Goal: Information Seeking & Learning: Learn about a topic

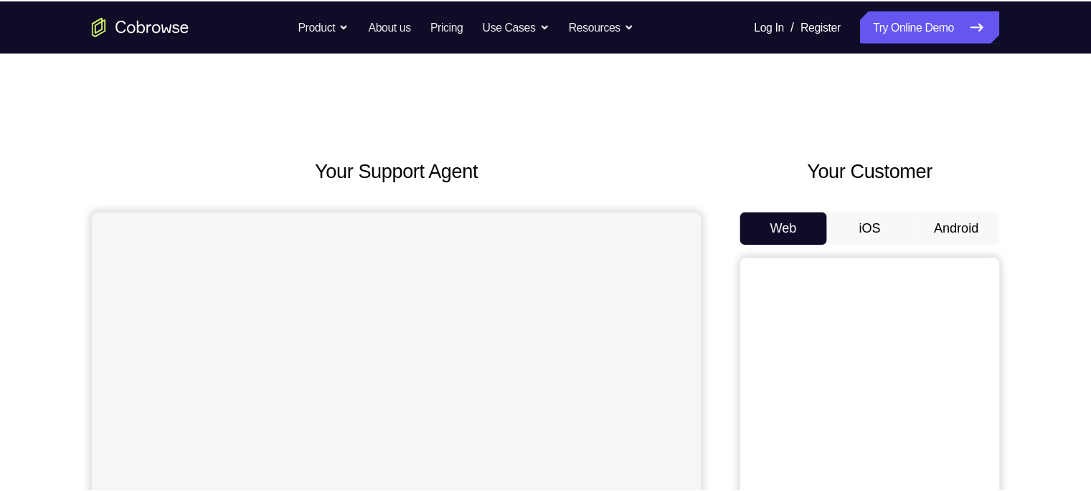
scroll to position [100, 0]
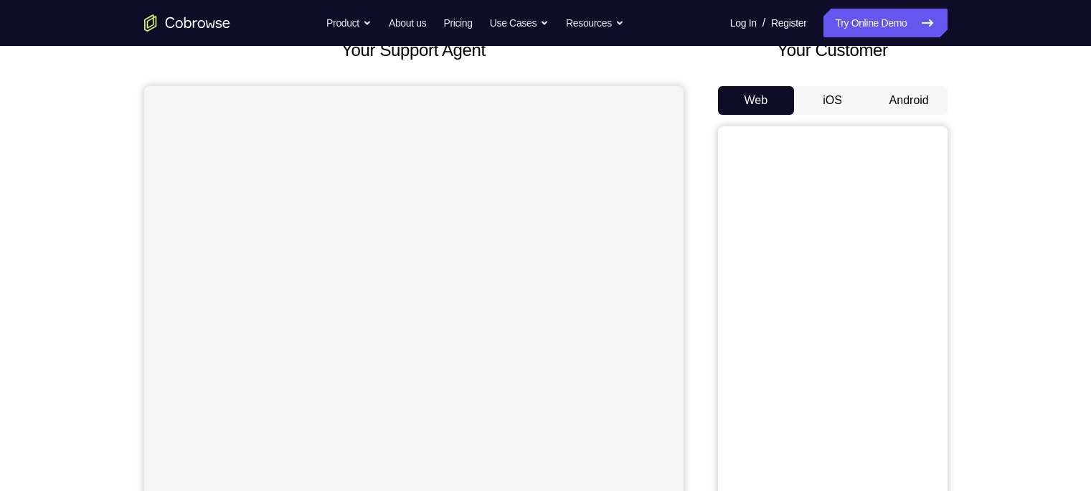
click at [903, 100] on button "Android" at bounding box center [909, 100] width 77 height 29
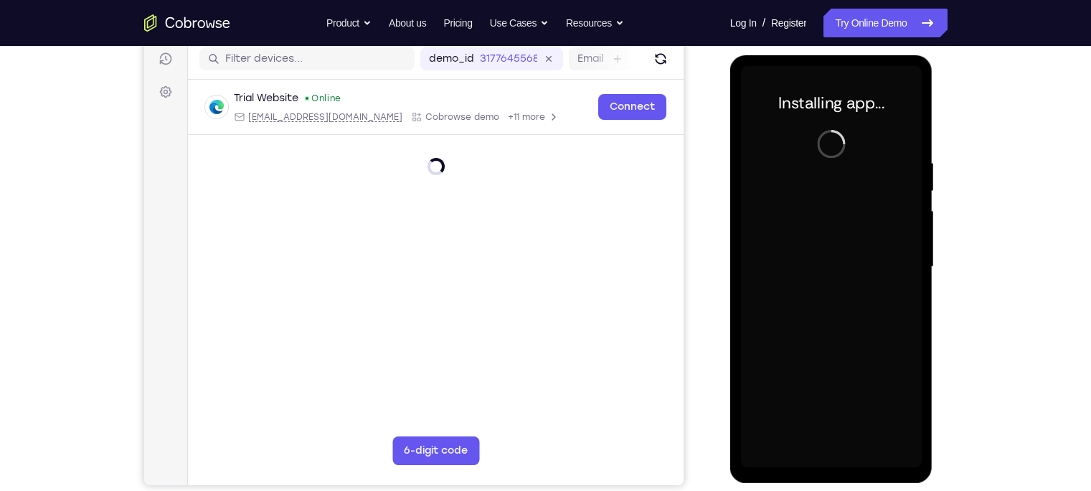
scroll to position [0, 0]
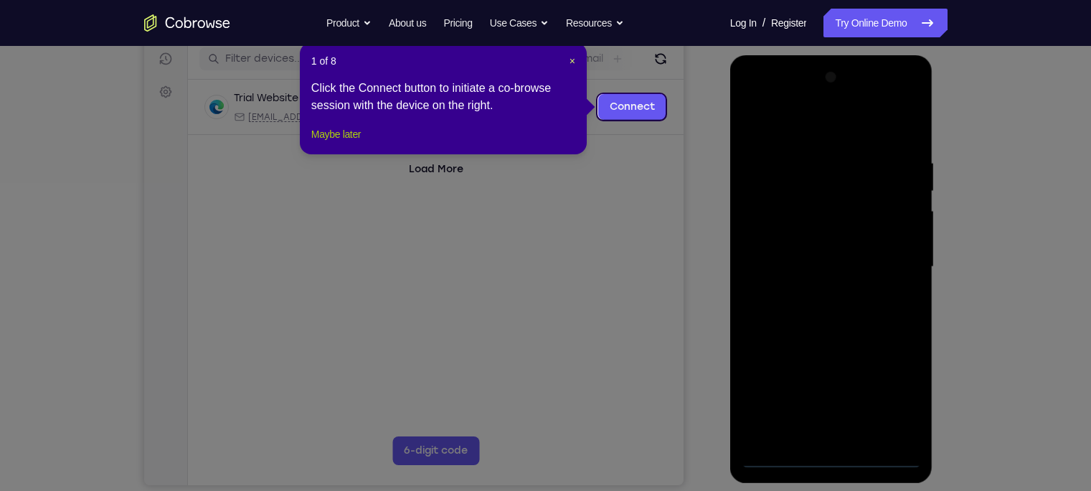
click at [351, 142] on button "Maybe later" at bounding box center [336, 134] width 50 height 17
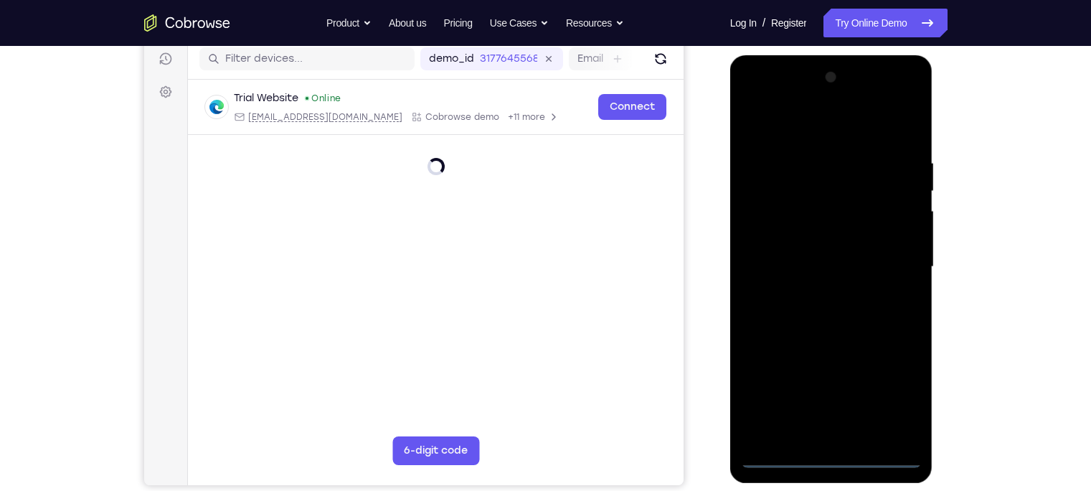
click at [837, 431] on div at bounding box center [831, 267] width 181 height 402
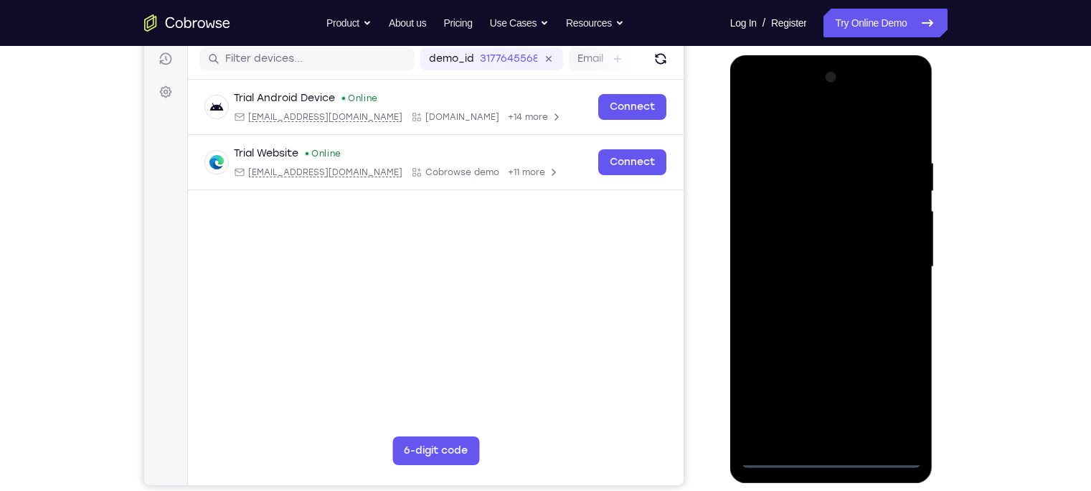
drag, startPoint x: 901, startPoint y: 392, endPoint x: 894, endPoint y: 389, distance: 7.7
click at [894, 389] on div at bounding box center [831, 267] width 181 height 402
click at [897, 389] on div at bounding box center [831, 267] width 181 height 402
click at [784, 135] on div at bounding box center [831, 267] width 181 height 402
click at [891, 262] on div at bounding box center [831, 267] width 181 height 402
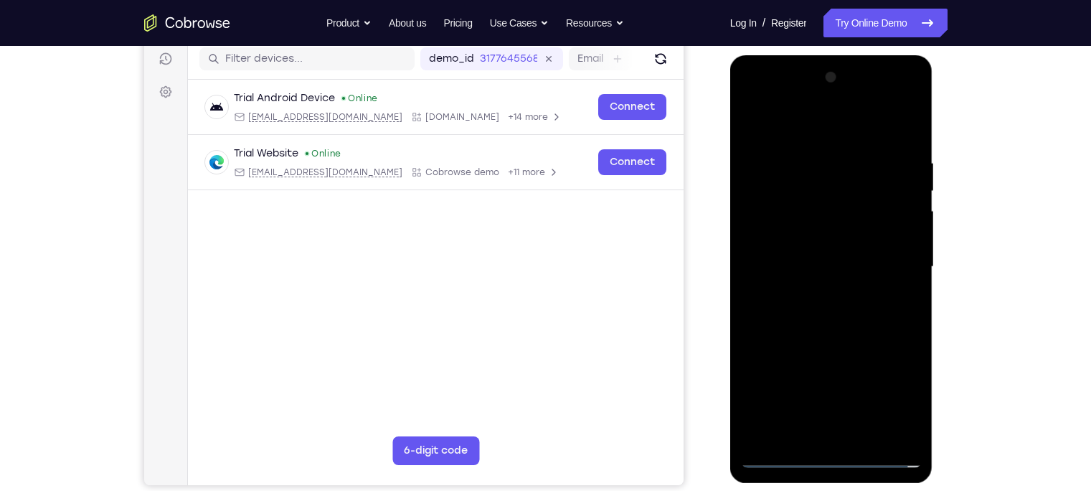
click at [814, 292] on div at bounding box center [831, 267] width 181 height 402
click at [784, 255] on div at bounding box center [831, 267] width 181 height 402
click at [789, 243] on div at bounding box center [831, 267] width 181 height 402
click at [801, 271] on div at bounding box center [831, 267] width 181 height 402
click at [829, 324] on div at bounding box center [831, 267] width 181 height 402
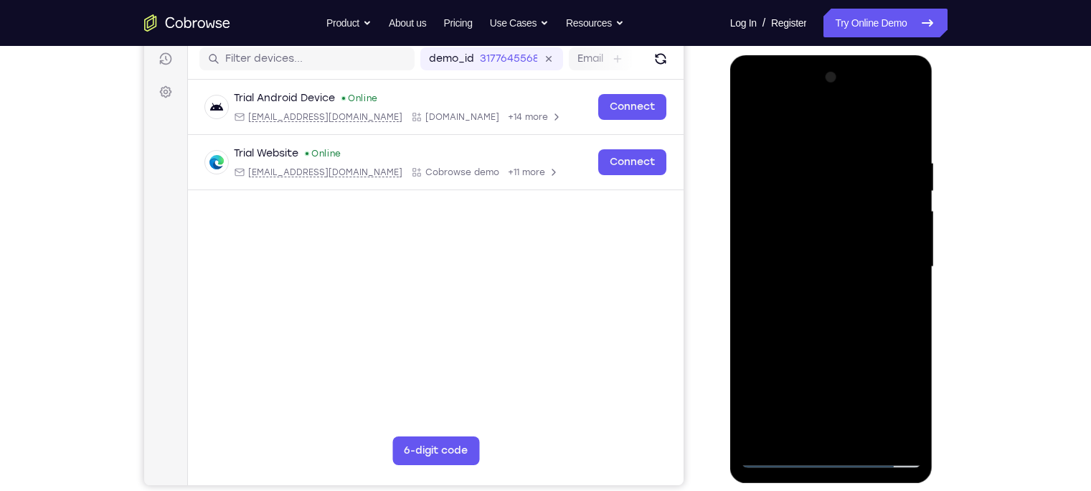
click at [861, 431] on div at bounding box center [831, 267] width 181 height 402
drag, startPoint x: 815, startPoint y: 128, endPoint x: 1540, endPoint y: 70, distance: 727.7
click at [811, 55] on html "Online web based iOS Simulators and Android Emulators. Run iPhone, iPad, Mobile…" at bounding box center [832, 270] width 204 height 430
click at [834, 344] on div at bounding box center [831, 267] width 181 height 402
click at [864, 349] on div at bounding box center [831, 267] width 181 height 402
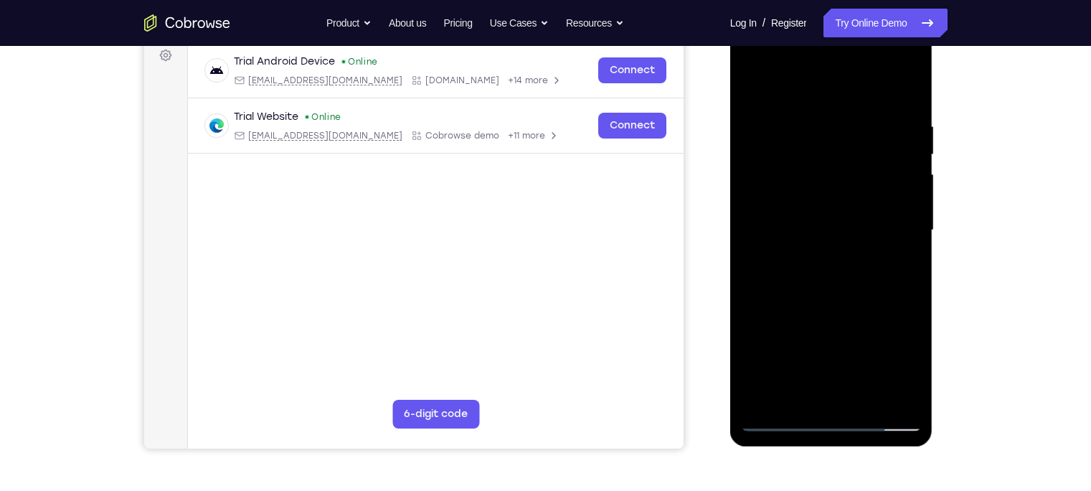
scroll to position [220, 0]
click at [753, 91] on div at bounding box center [831, 230] width 181 height 402
click at [756, 91] on div at bounding box center [831, 230] width 181 height 402
click at [899, 397] on div at bounding box center [831, 230] width 181 height 402
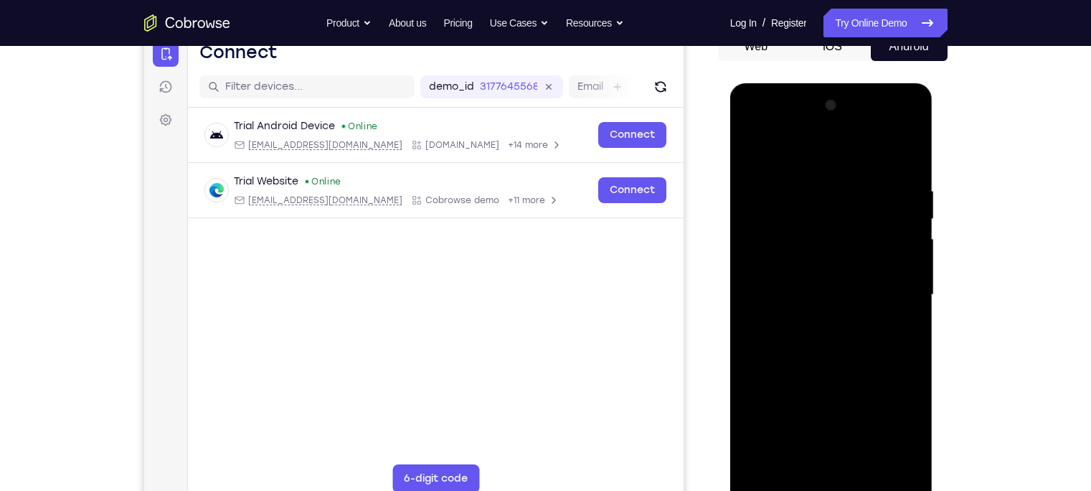
scroll to position [154, 0]
click at [773, 200] on div at bounding box center [831, 296] width 181 height 402
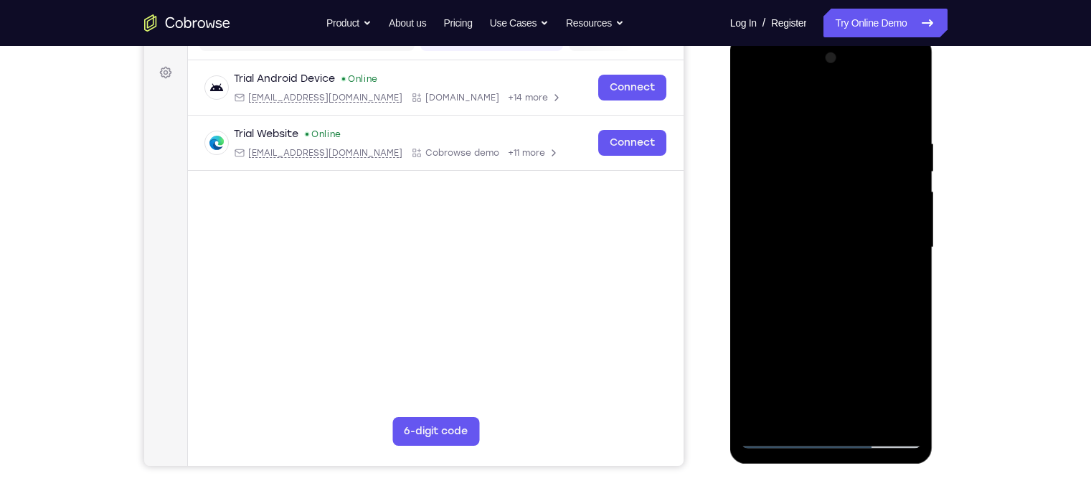
scroll to position [204, 0]
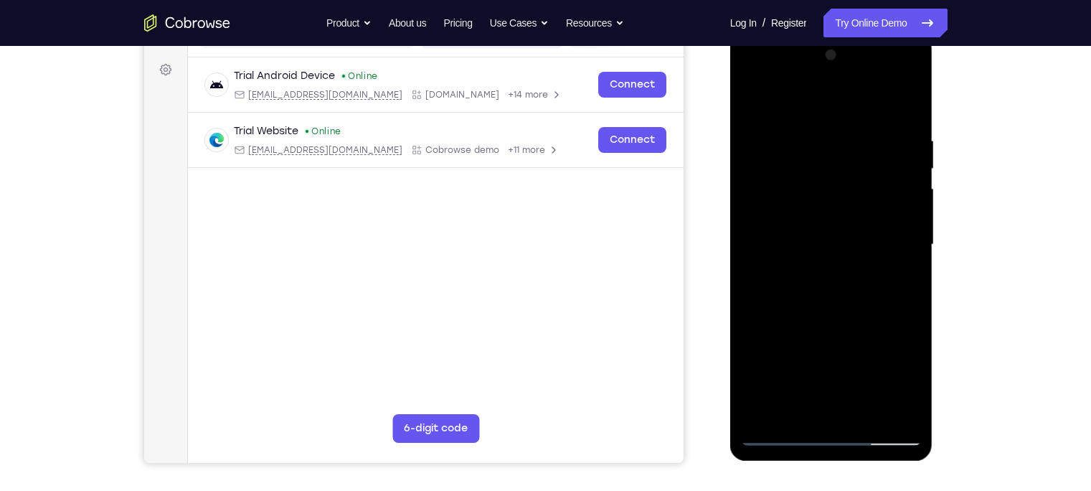
click at [775, 276] on div at bounding box center [831, 245] width 181 height 402
click at [776, 273] on div at bounding box center [831, 245] width 181 height 402
click at [898, 228] on div at bounding box center [831, 245] width 181 height 402
click at [899, 228] on div at bounding box center [831, 245] width 181 height 402
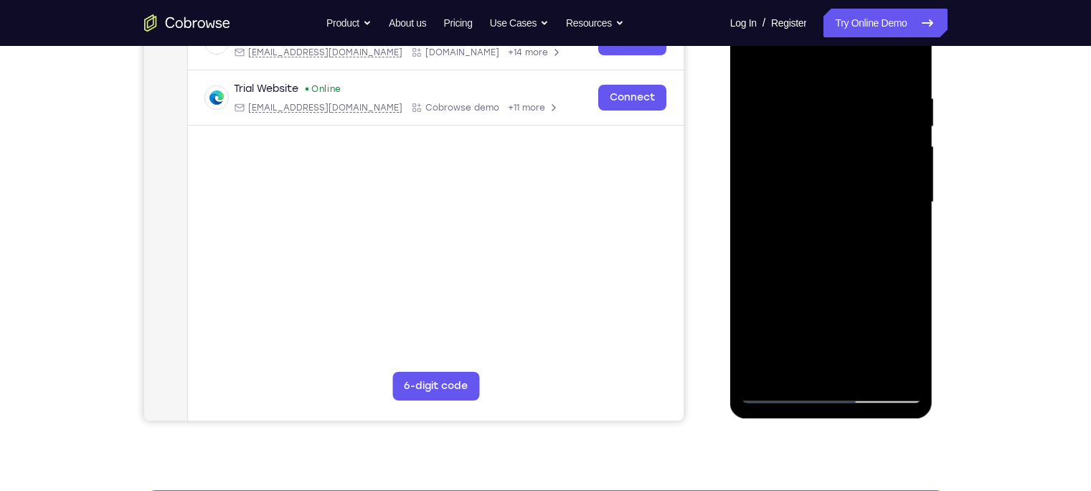
click at [763, 360] on div at bounding box center [831, 202] width 181 height 402
click at [767, 136] on div at bounding box center [831, 202] width 181 height 402
click at [768, 136] on div at bounding box center [831, 202] width 181 height 402
click at [748, 178] on div at bounding box center [831, 202] width 181 height 402
click at [764, 366] on div at bounding box center [831, 202] width 181 height 402
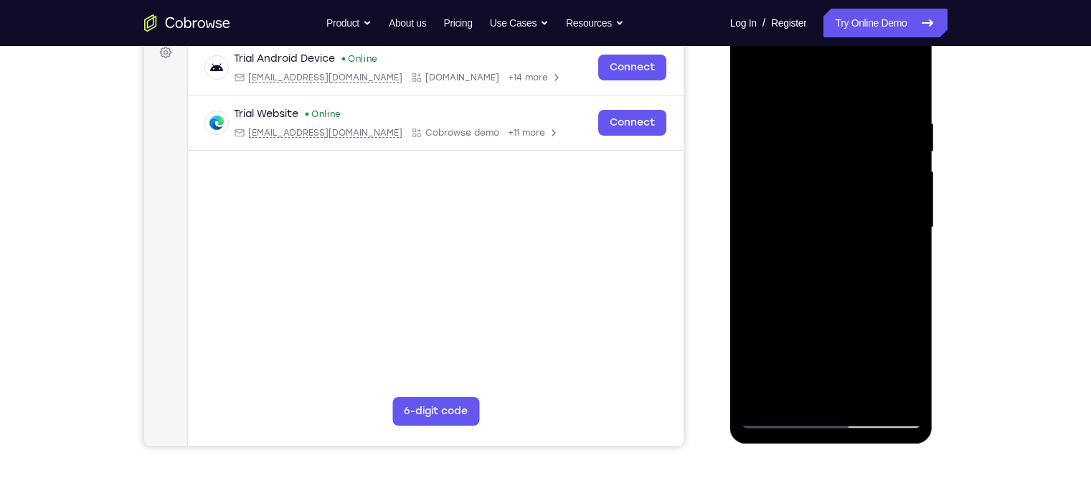
scroll to position [211, 0]
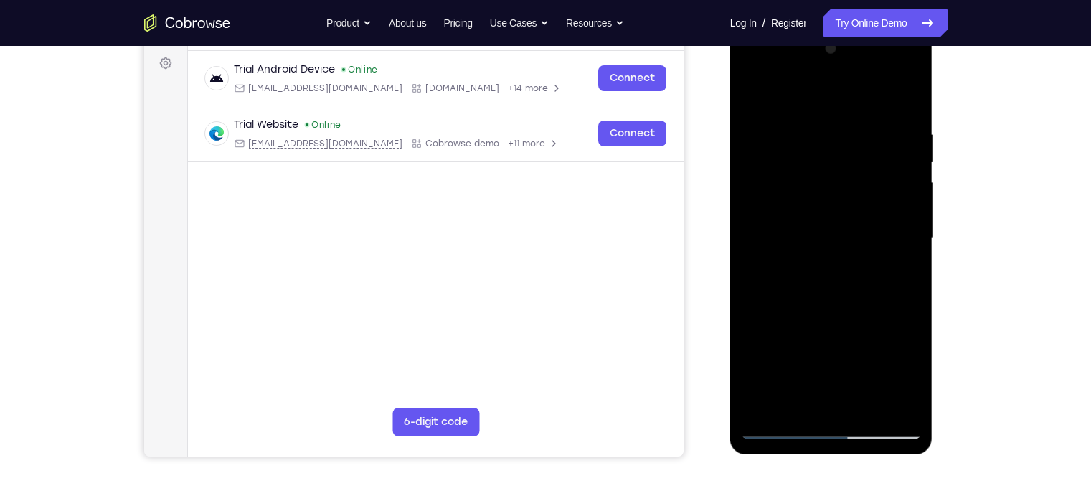
click at [766, 171] on div at bounding box center [831, 238] width 181 height 402
click at [905, 100] on div at bounding box center [831, 238] width 181 height 402
click at [866, 406] on div at bounding box center [831, 238] width 181 height 402
click at [828, 343] on div at bounding box center [831, 238] width 181 height 402
click at [750, 95] on div at bounding box center [831, 238] width 181 height 402
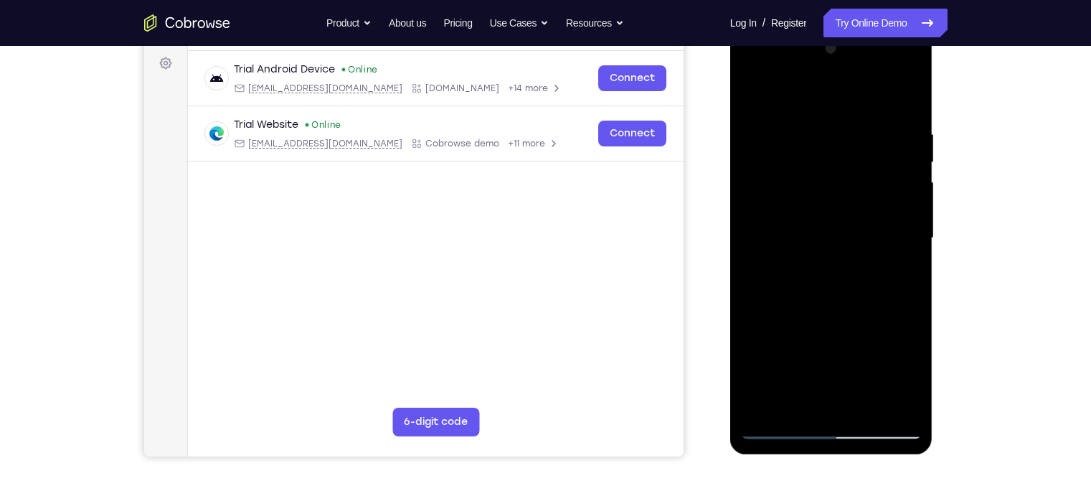
click at [750, 96] on div at bounding box center [831, 238] width 181 height 402
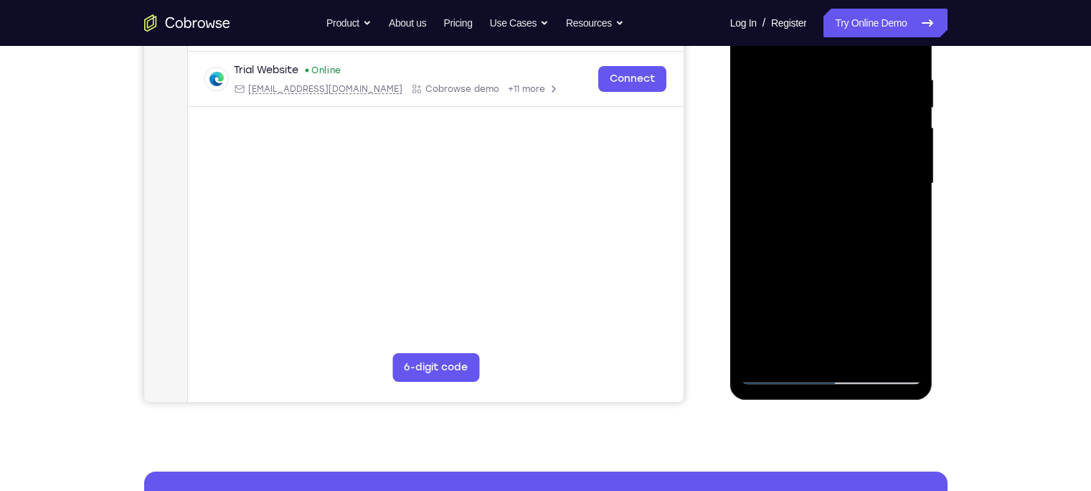
click at [800, 351] on div at bounding box center [831, 184] width 181 height 402
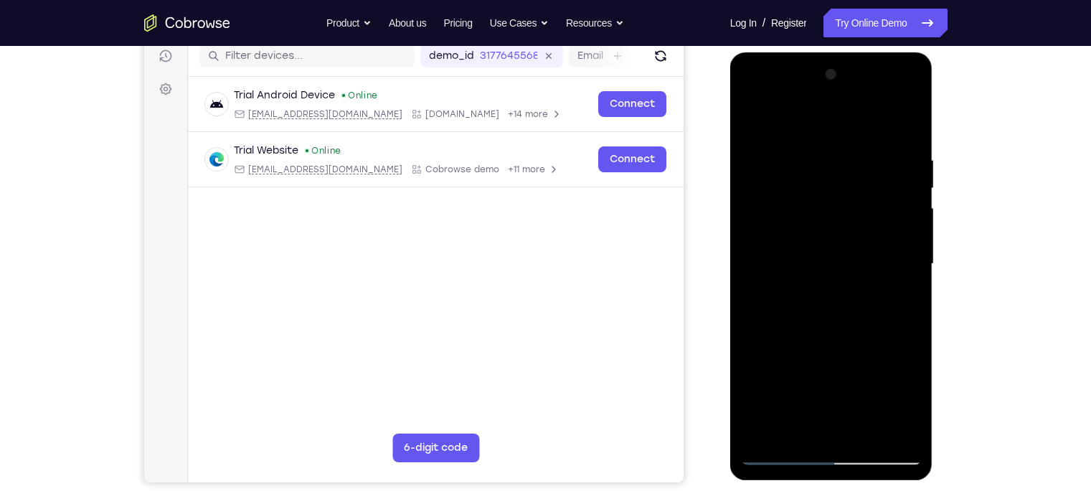
click at [795, 122] on div at bounding box center [831, 264] width 181 height 402
click at [757, 156] on div at bounding box center [831, 264] width 181 height 402
click at [902, 210] on div at bounding box center [831, 264] width 181 height 402
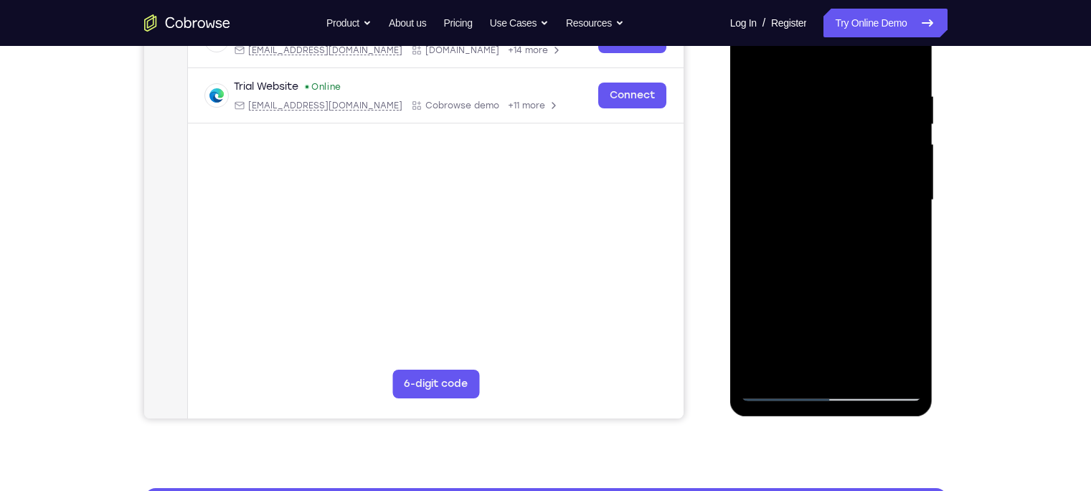
click at [871, 369] on div at bounding box center [831, 200] width 181 height 402
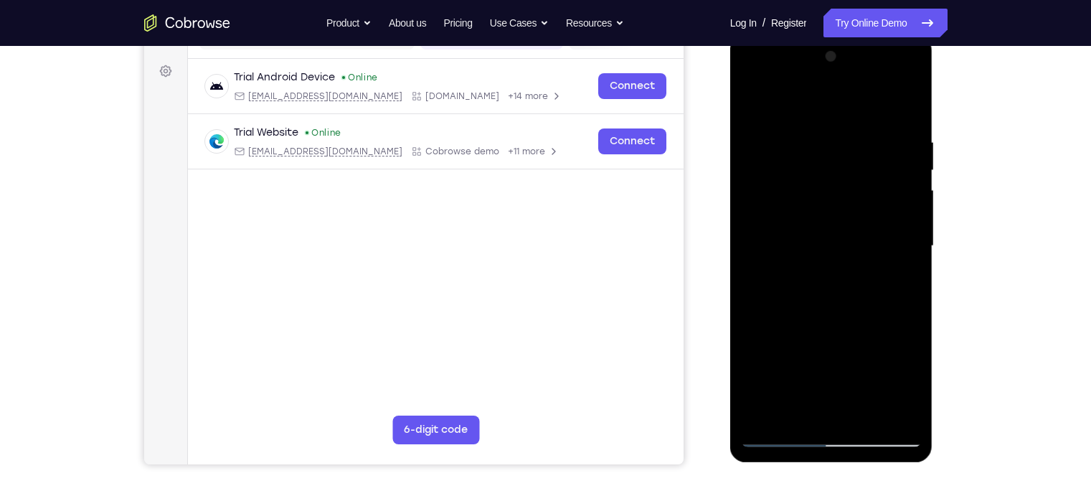
scroll to position [202, 0]
click at [757, 100] on div at bounding box center [831, 247] width 181 height 402
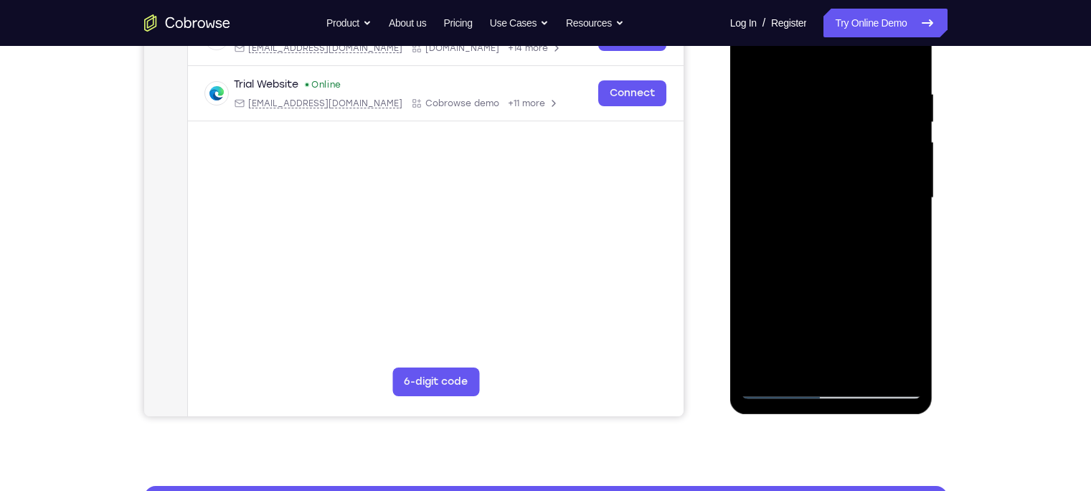
scroll to position [255, 0]
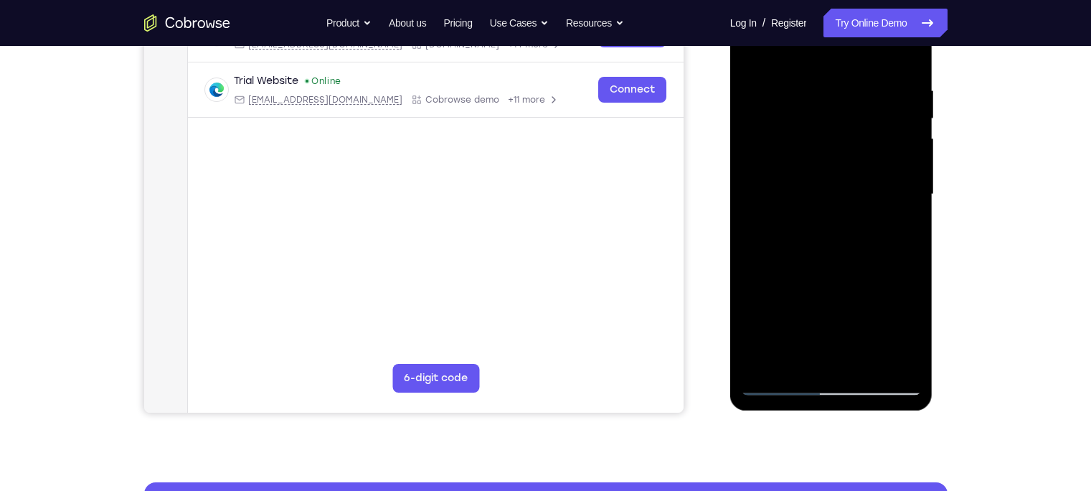
click at [799, 360] on div at bounding box center [831, 195] width 181 height 402
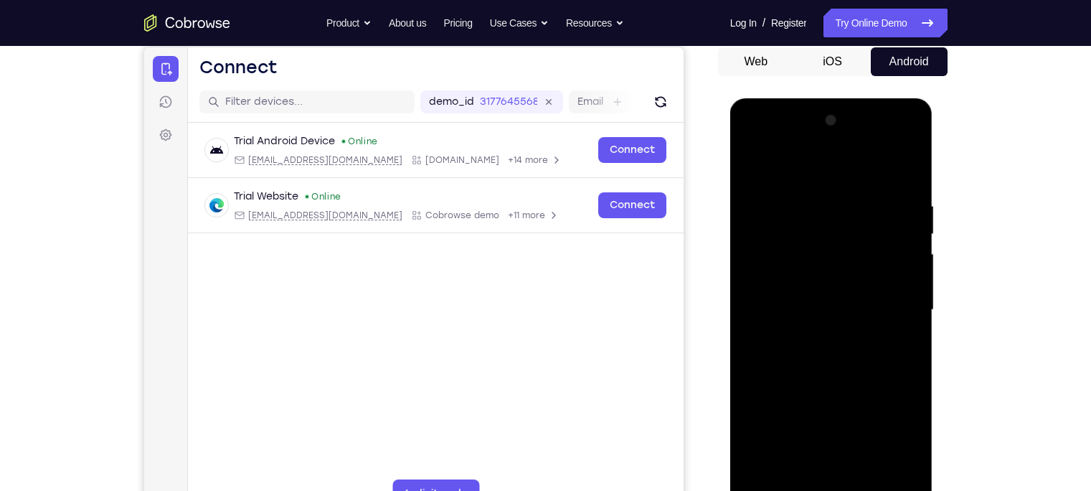
click at [781, 163] on div at bounding box center [831, 310] width 181 height 402
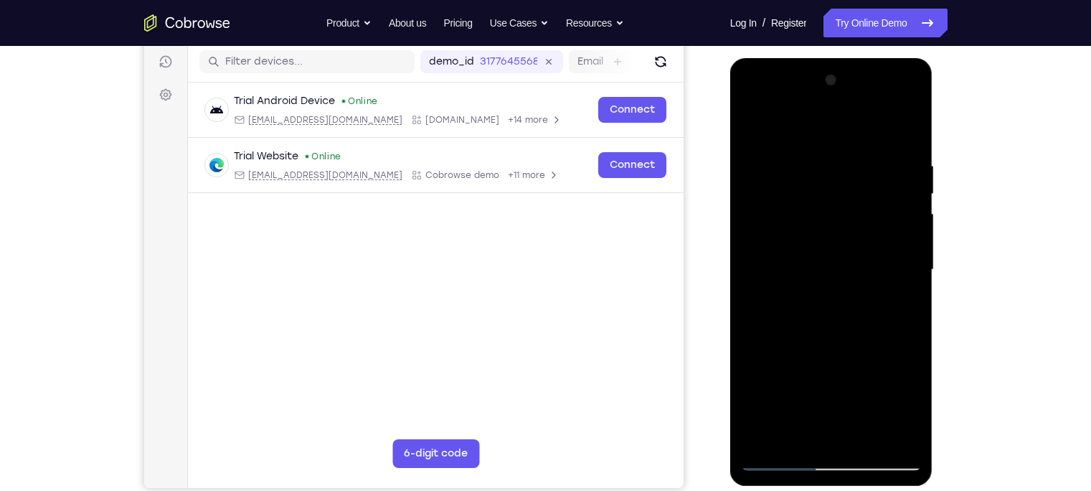
drag, startPoint x: 799, startPoint y: 279, endPoint x: 794, endPoint y: 254, distance: 25.6
click at [794, 254] on div at bounding box center [831, 270] width 181 height 402
drag, startPoint x: 806, startPoint y: 286, endPoint x: 803, endPoint y: 240, distance: 46.0
click at [803, 240] on div at bounding box center [831, 270] width 181 height 402
drag, startPoint x: 794, startPoint y: 275, endPoint x: 794, endPoint y: 136, distance: 138.5
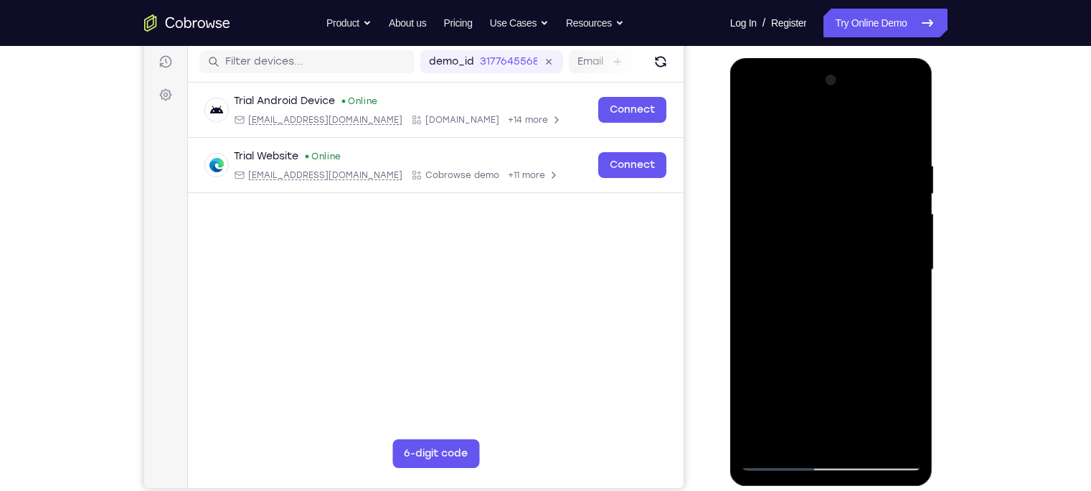
click at [794, 136] on div at bounding box center [831, 270] width 181 height 402
click at [763, 308] on div at bounding box center [831, 270] width 181 height 402
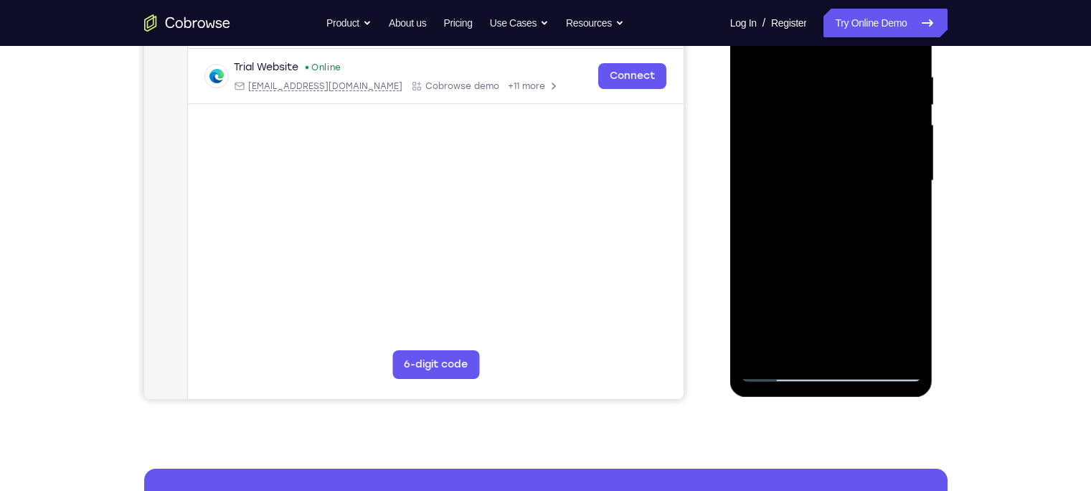
scroll to position [268, 0]
click at [870, 352] on div at bounding box center [831, 182] width 181 height 402
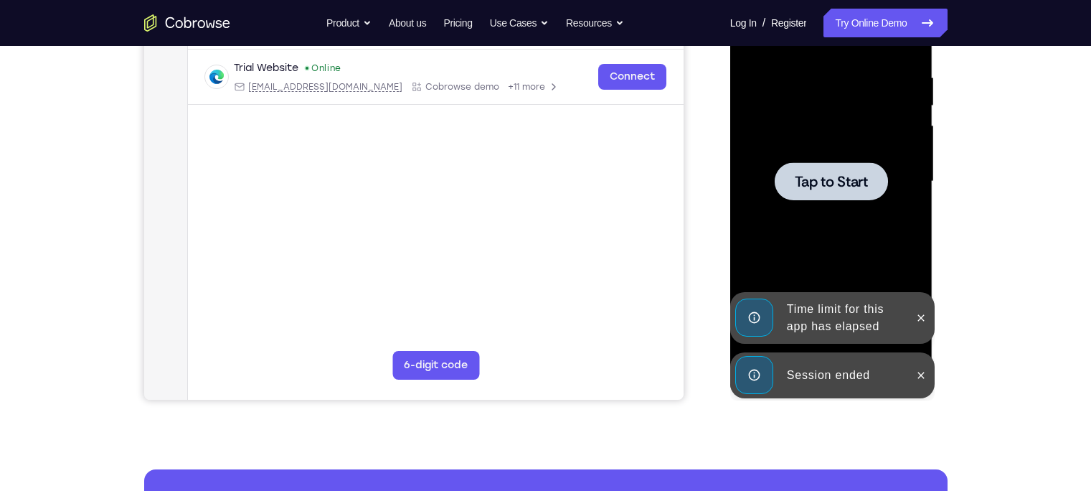
click at [841, 372] on div "Session ended" at bounding box center [844, 375] width 126 height 29
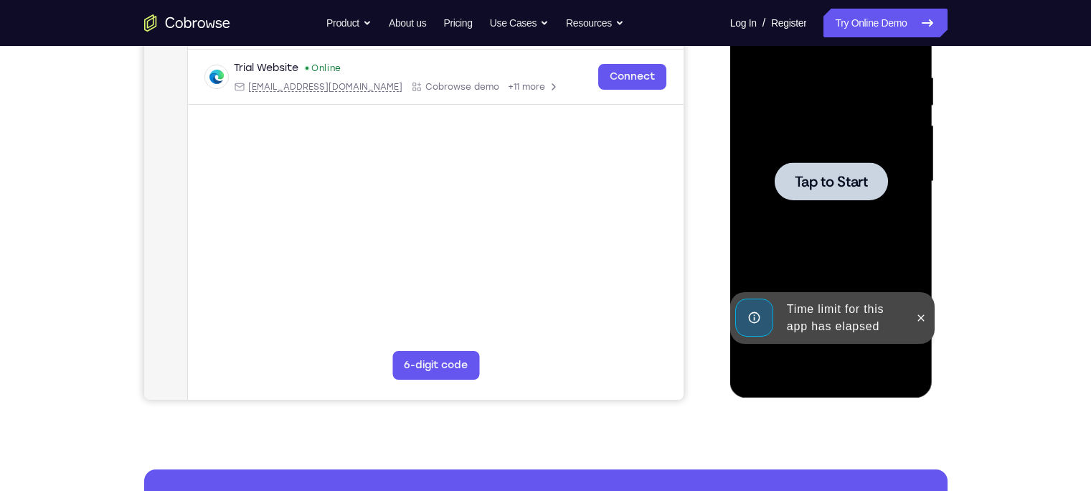
click at [840, 316] on div "Time limit for this app has elapsed" at bounding box center [844, 318] width 126 height 46
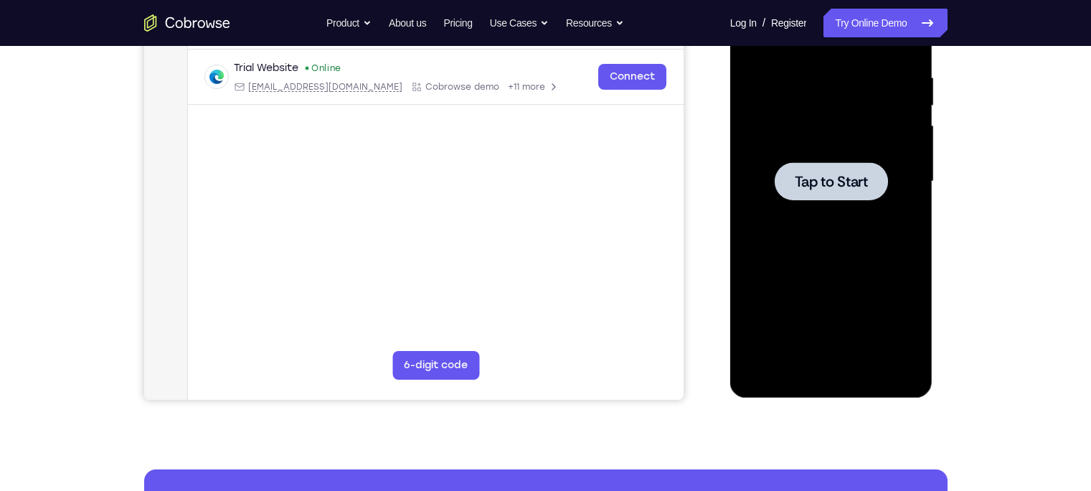
click at [821, 233] on div at bounding box center [831, 182] width 181 height 402
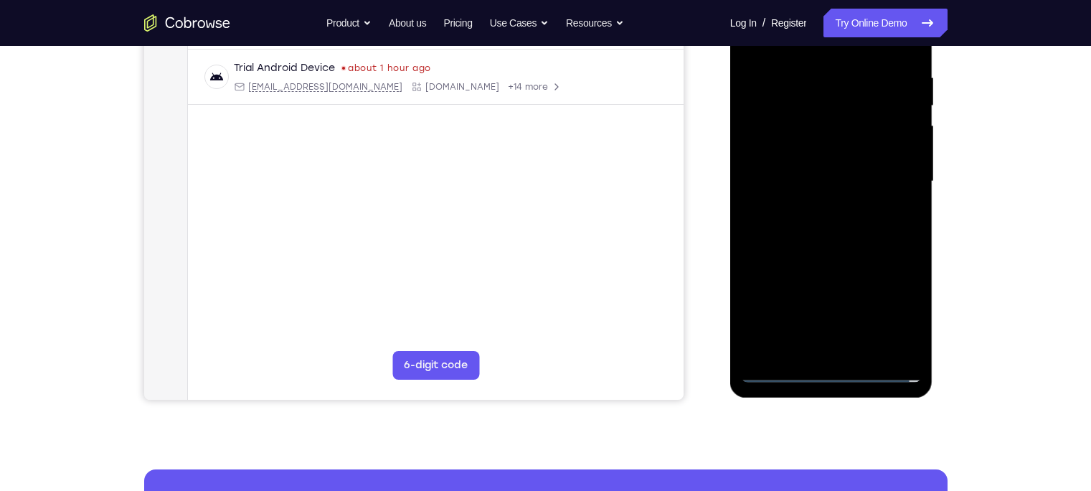
click at [829, 369] on div at bounding box center [831, 182] width 181 height 402
click at [895, 313] on div at bounding box center [831, 182] width 181 height 402
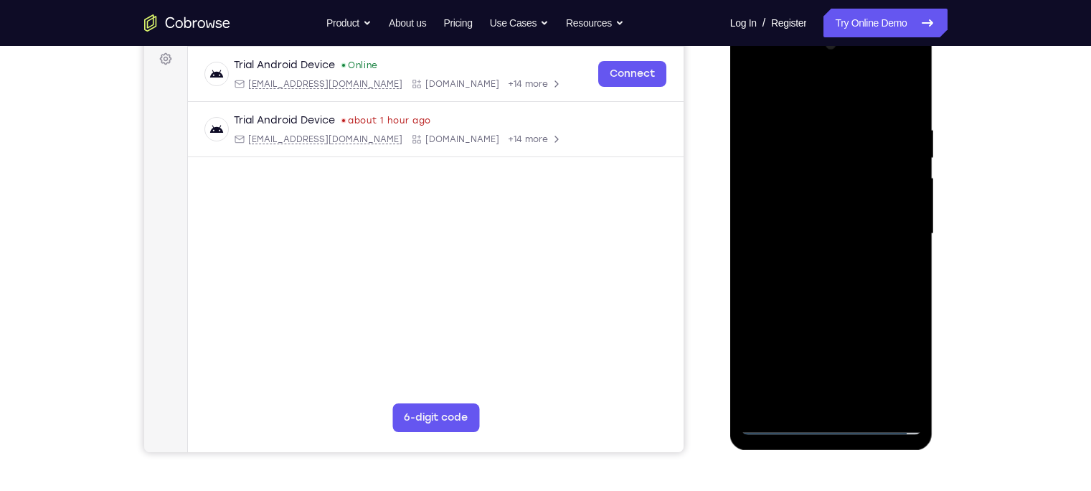
scroll to position [215, 0]
click at [799, 99] on div at bounding box center [831, 235] width 181 height 402
click at [893, 223] on div at bounding box center [831, 235] width 181 height 402
click at [814, 260] on div at bounding box center [831, 235] width 181 height 402
click at [800, 222] on div at bounding box center [831, 235] width 181 height 402
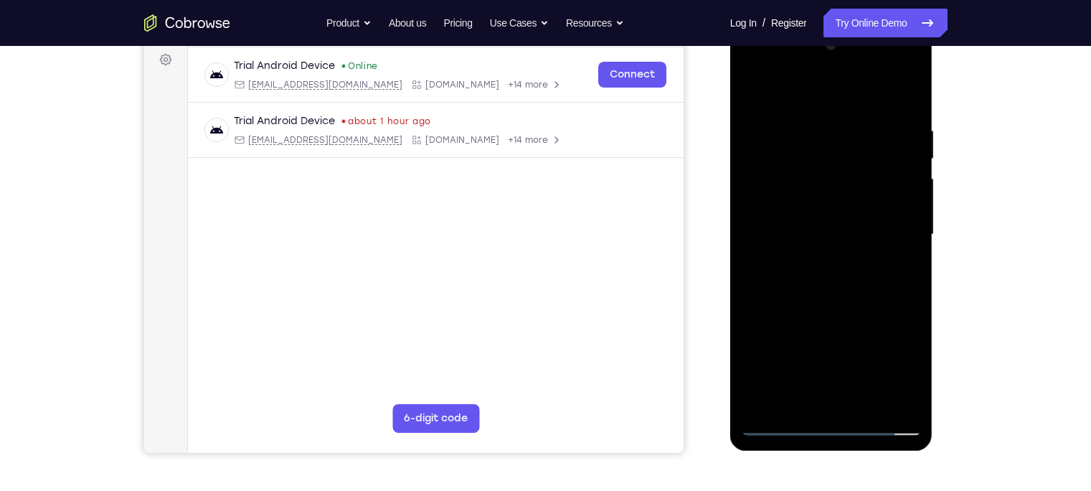
click at [800, 210] on div at bounding box center [831, 235] width 181 height 402
click at [810, 229] on div at bounding box center [831, 235] width 181 height 402
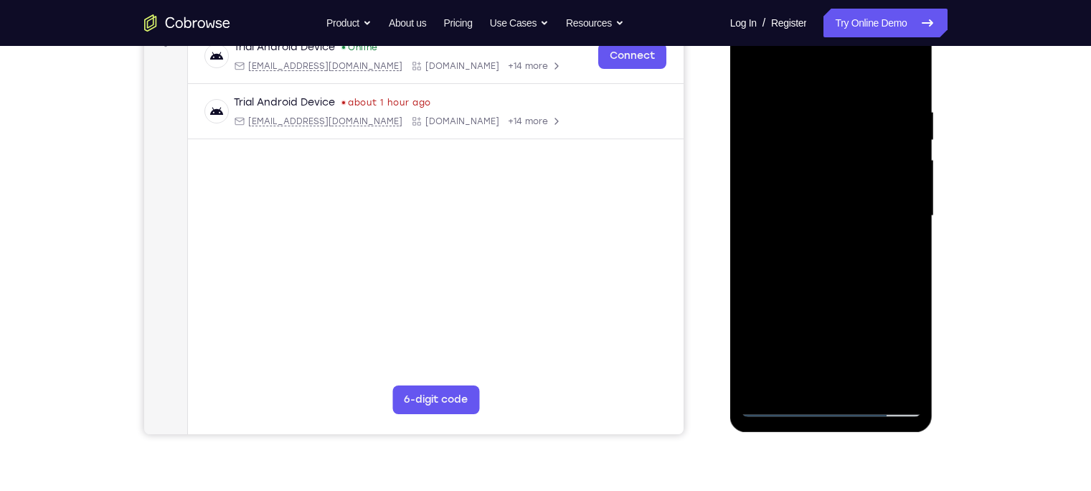
scroll to position [233, 0]
click at [836, 274] on div at bounding box center [831, 216] width 181 height 402
click at [867, 385] on div at bounding box center [831, 216] width 181 height 402
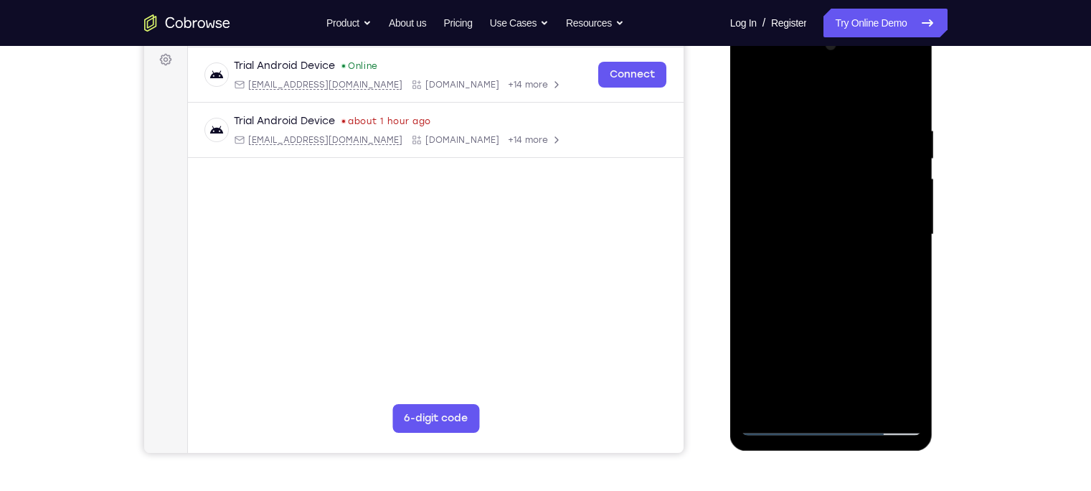
scroll to position [210, 0]
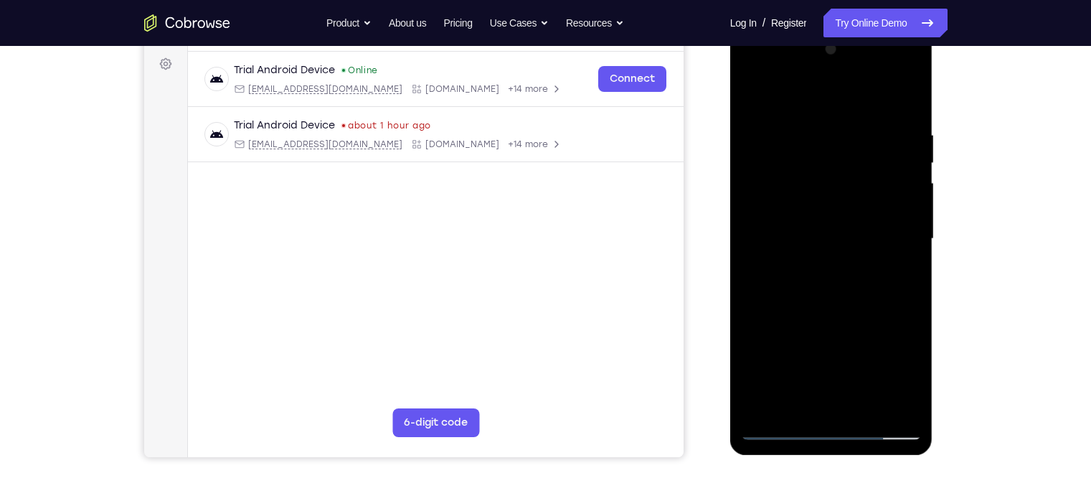
click at [843, 319] on div at bounding box center [831, 239] width 181 height 402
drag, startPoint x: 806, startPoint y: 96, endPoint x: 804, endPoint y: 35, distance: 61.0
click at [804, 35] on div at bounding box center [831, 241] width 203 height 428
click at [757, 91] on div at bounding box center [831, 239] width 181 height 402
click at [787, 168] on div at bounding box center [831, 239] width 181 height 402
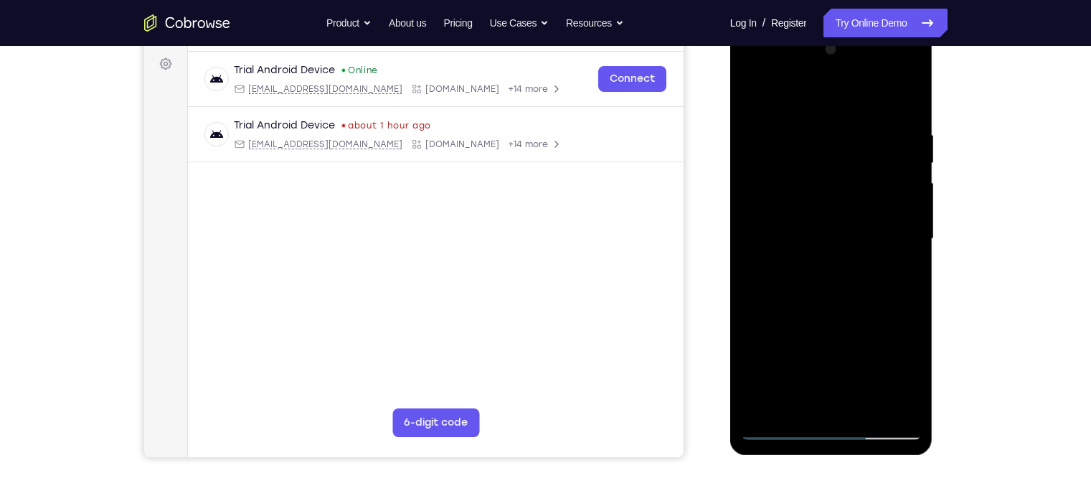
drag, startPoint x: 799, startPoint y: 249, endPoint x: 795, endPoint y: 194, distance: 54.7
click at [795, 194] on div at bounding box center [831, 239] width 181 height 402
drag, startPoint x: 811, startPoint y: 146, endPoint x: 828, endPoint y: 233, distance: 89.2
click at [828, 233] on div at bounding box center [831, 239] width 181 height 402
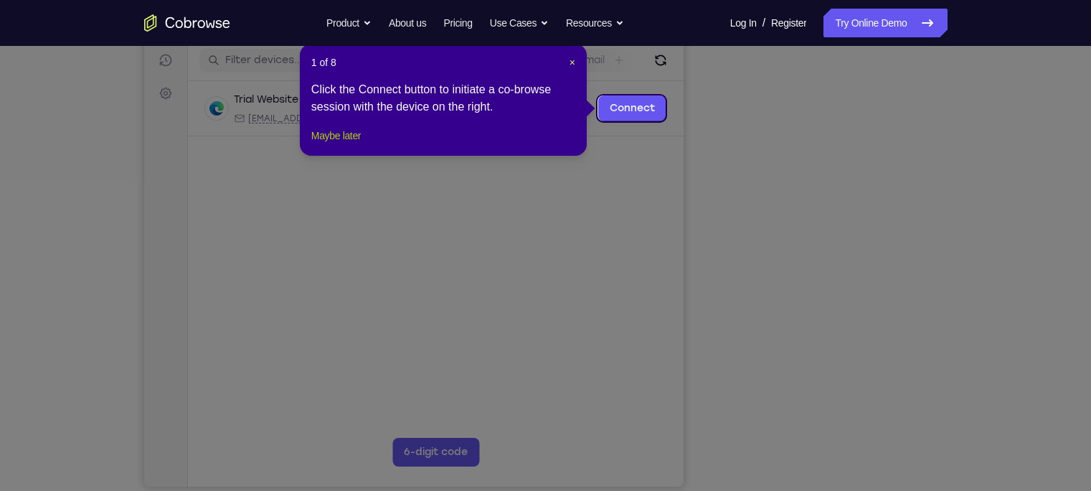
click at [337, 144] on button "Maybe later" at bounding box center [336, 135] width 50 height 17
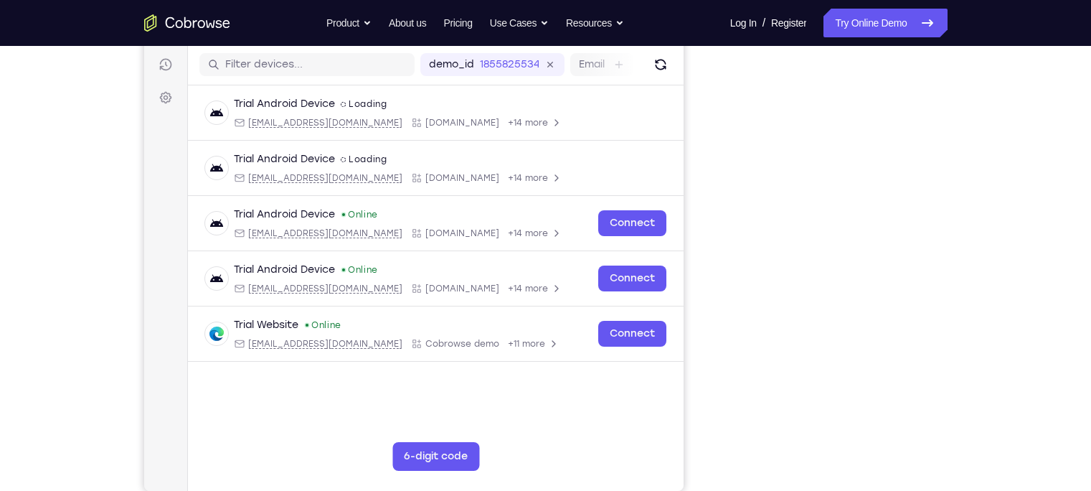
scroll to position [176, 0]
